Goal: Task Accomplishment & Management: Manage account settings

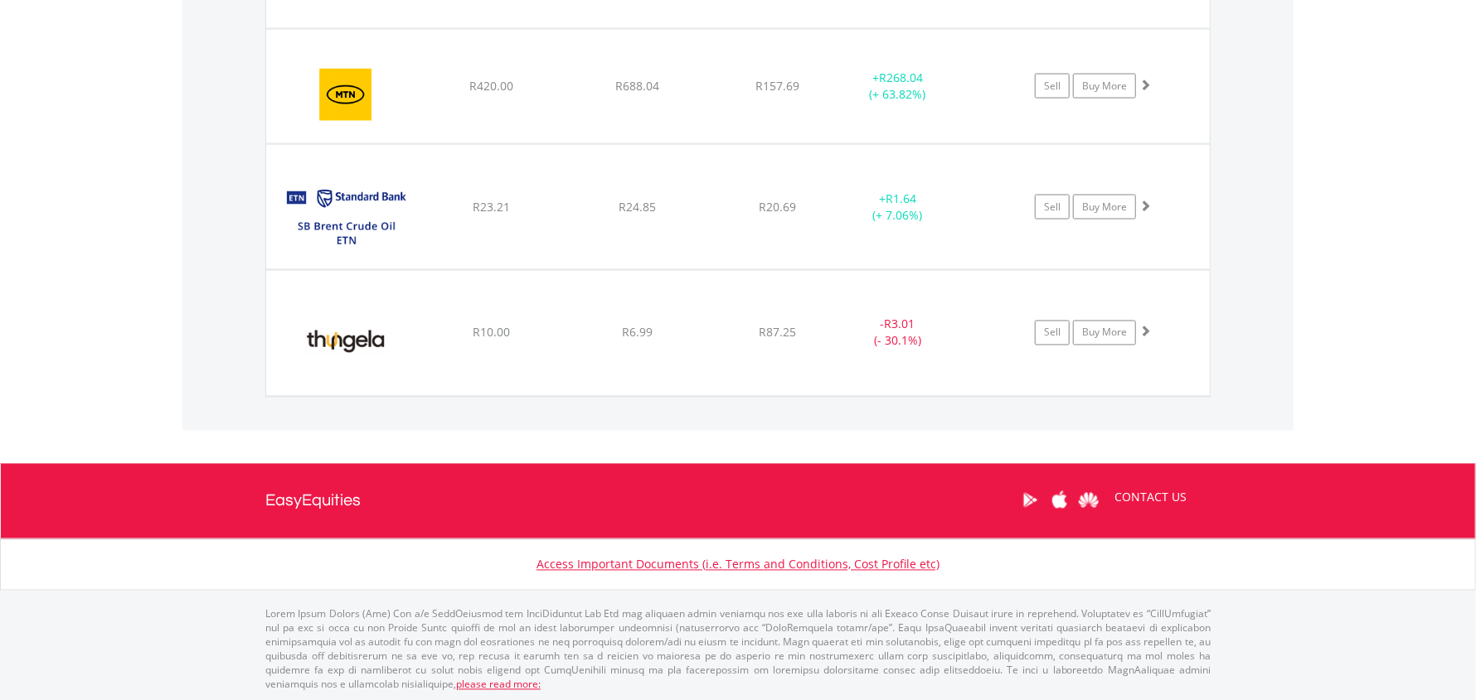
scroll to position [1746, 0]
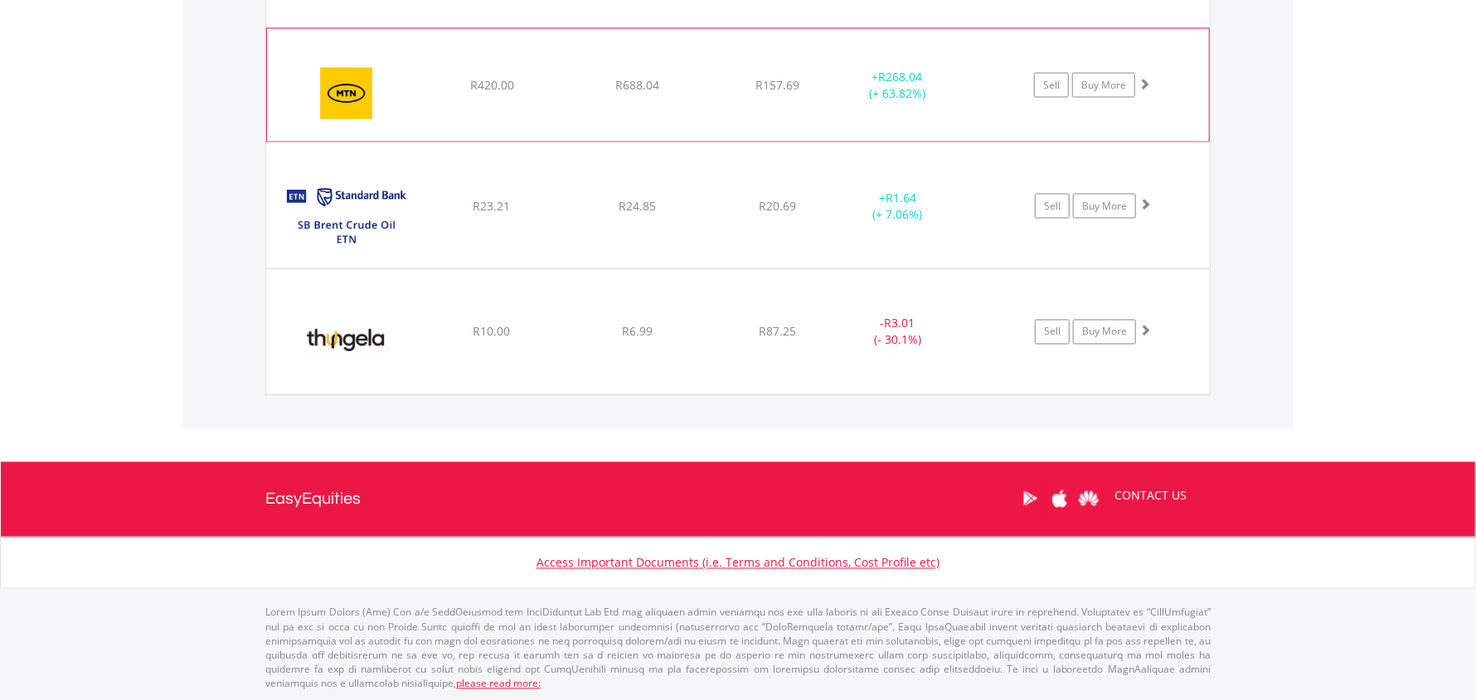
click at [1138, 82] on span at bounding box center [1144, 84] width 12 height 12
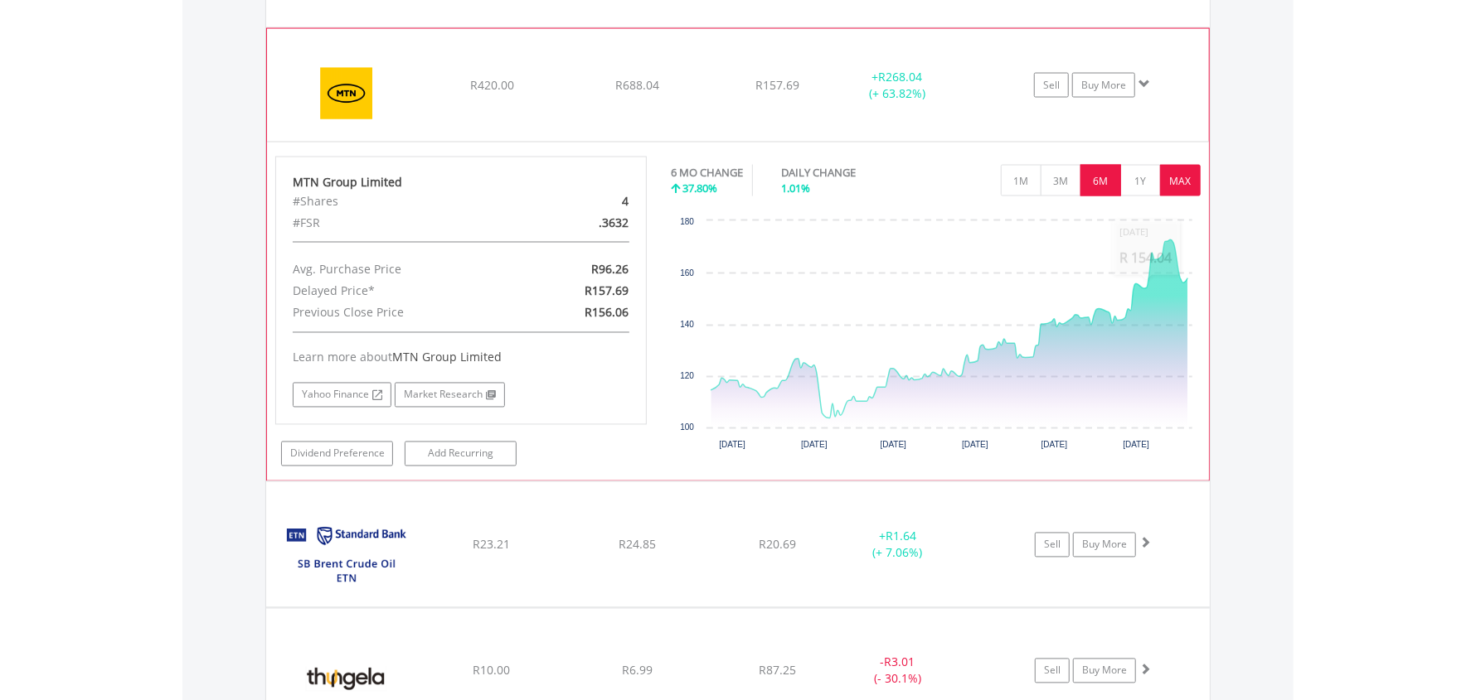
click at [1178, 180] on button "MAX" at bounding box center [1180, 181] width 41 height 32
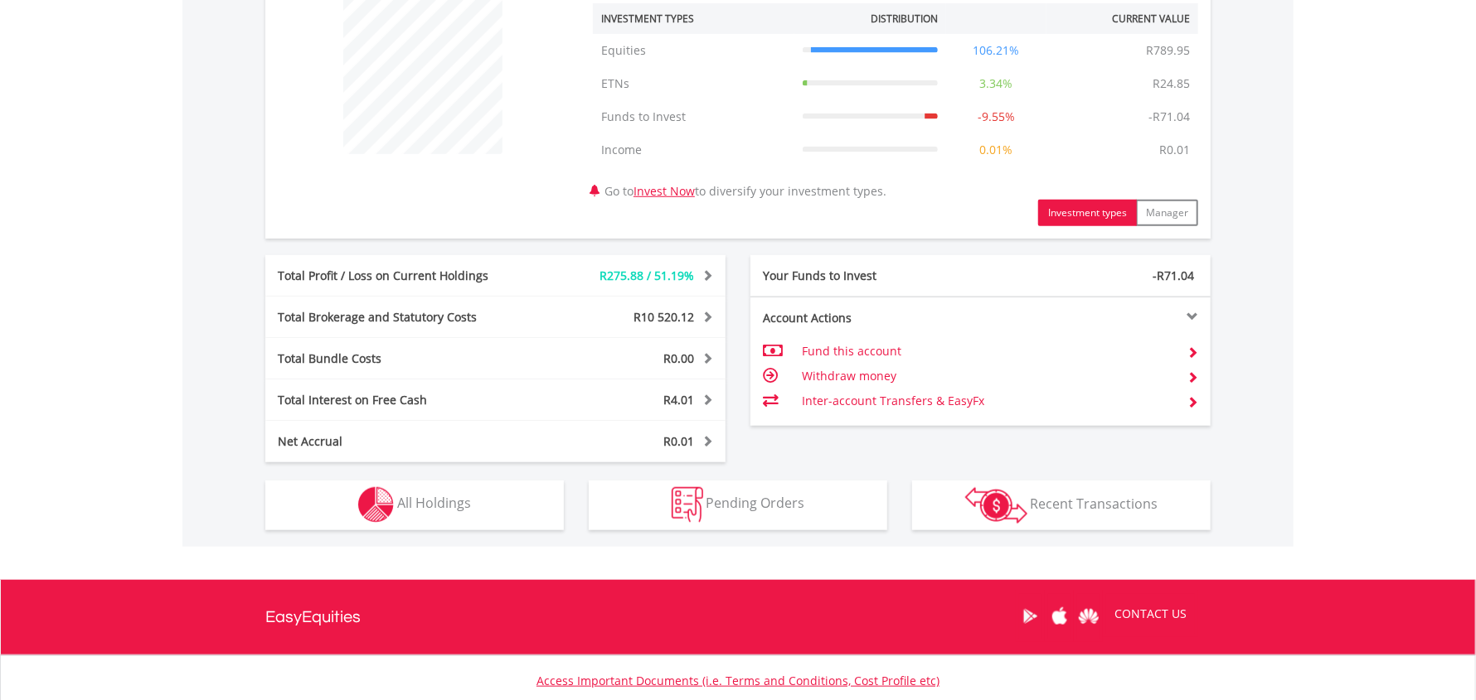
scroll to position [691, 0]
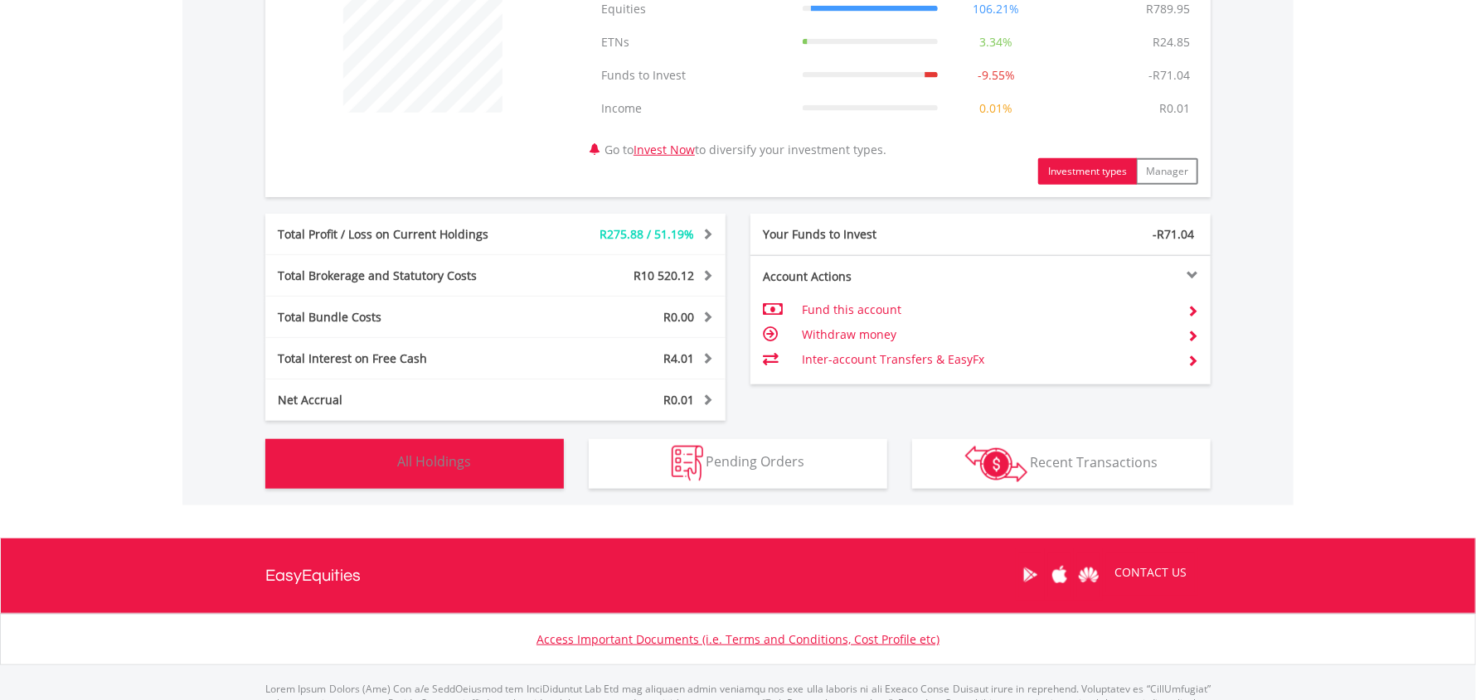
click at [494, 453] on button "Holdings All Holdings" at bounding box center [414, 464] width 298 height 50
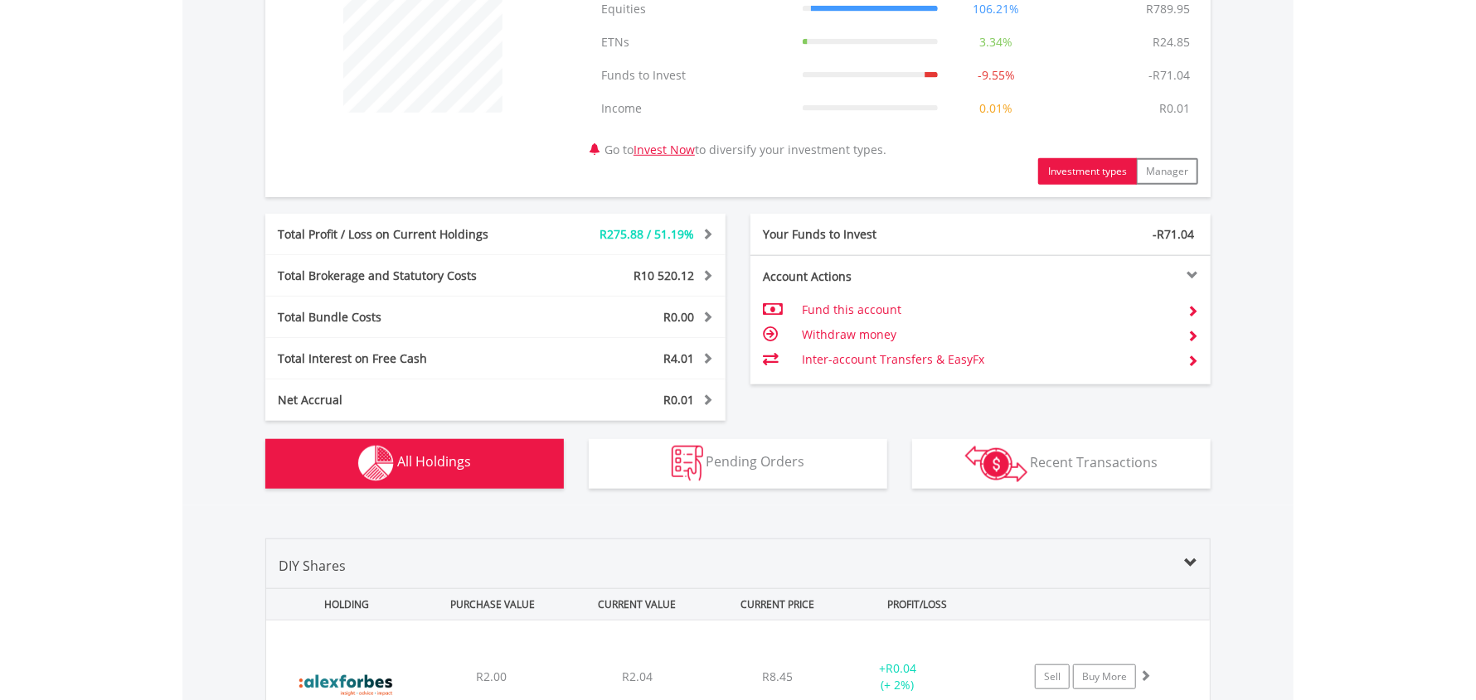
scroll to position [1229, 0]
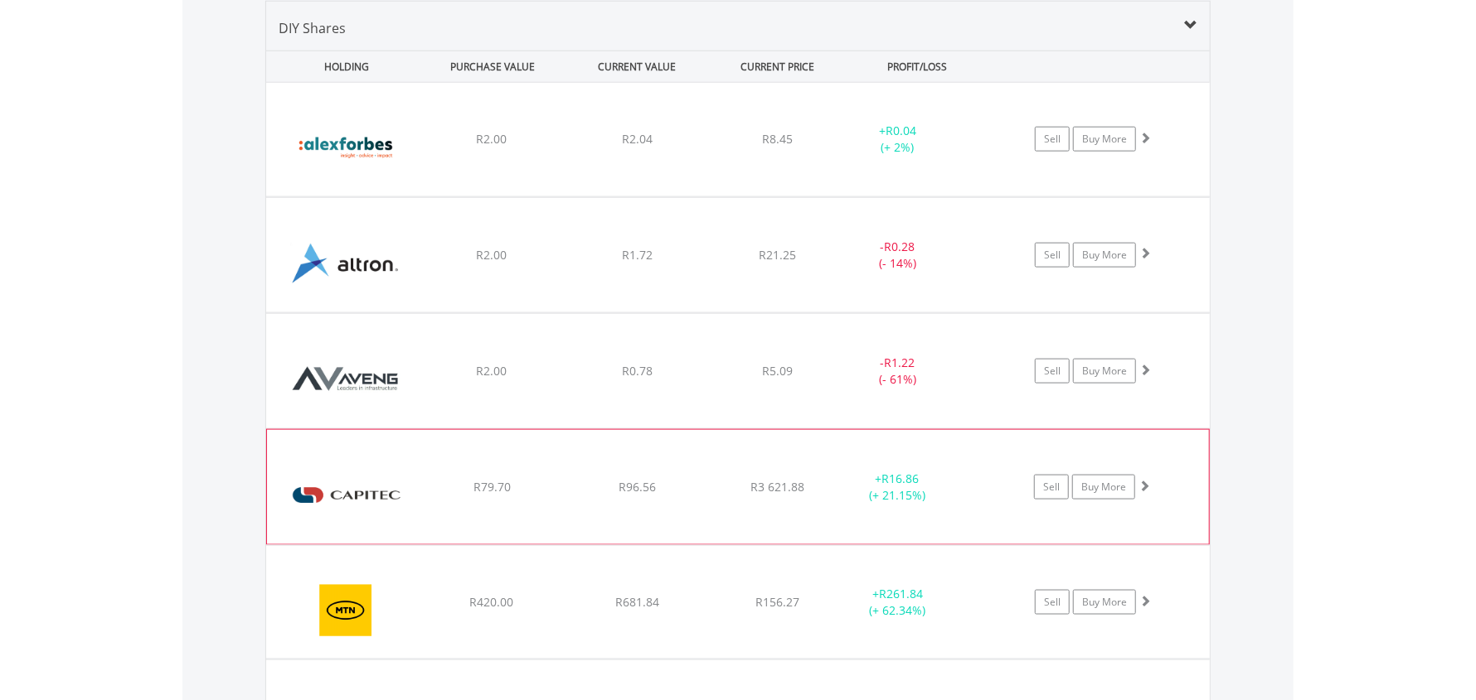
click at [1144, 483] on span at bounding box center [1144, 486] width 12 height 12
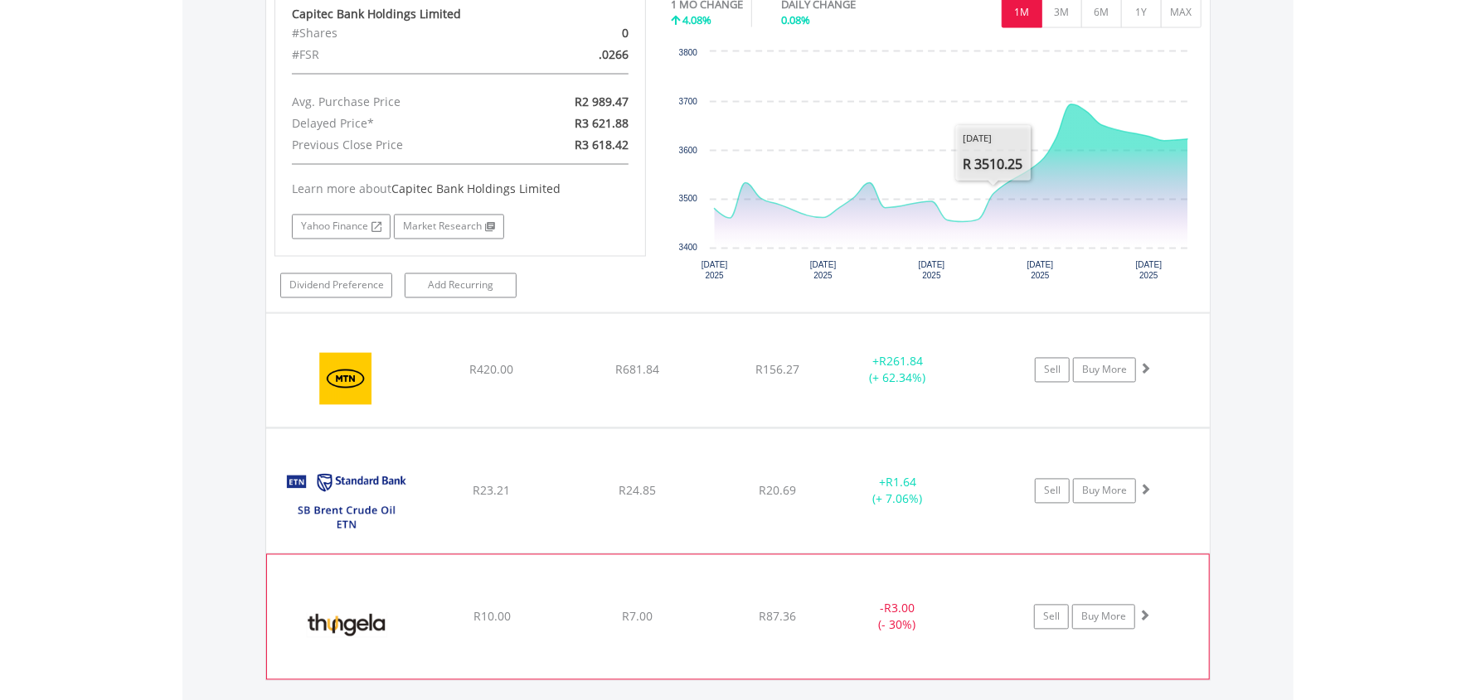
scroll to position [1918, 0]
